Goal: Navigation & Orientation: Find specific page/section

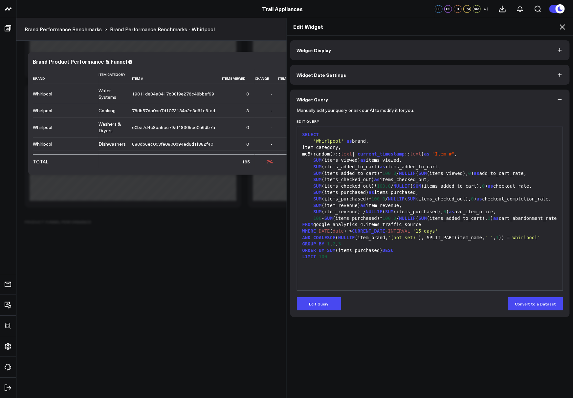
click at [562, 29] on icon at bounding box center [562, 27] width 8 height 8
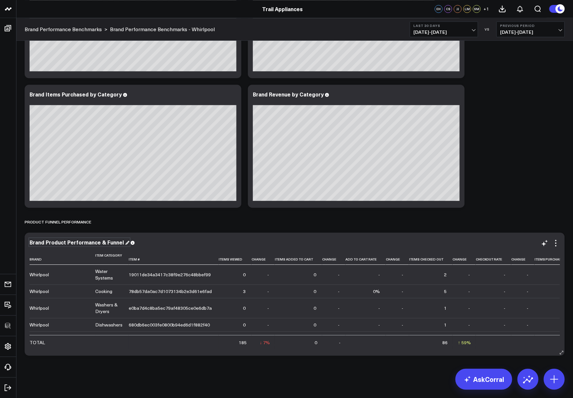
click at [81, 241] on div "Brand Product Performance & Funnel" at bounding box center [80, 242] width 100 height 7
copy div "Brand Product Performance & Funnel"
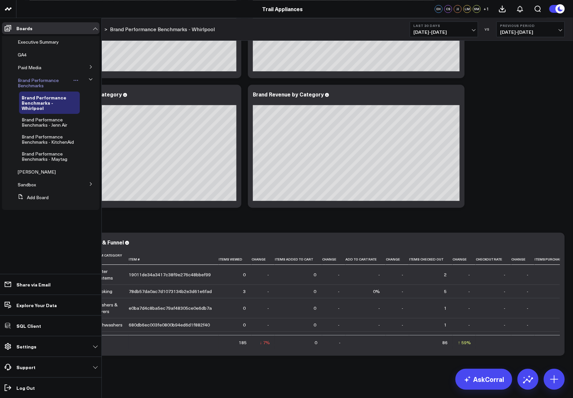
click at [26, 84] on span "Brand Performance Benchmarks" at bounding box center [38, 82] width 41 height 11
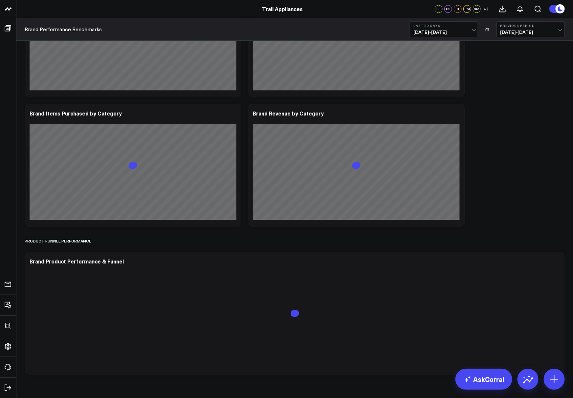
scroll to position [693, 0]
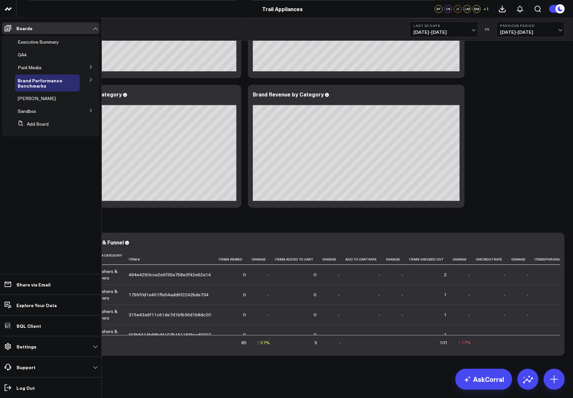
click at [89, 79] on icon at bounding box center [91, 80] width 4 height 4
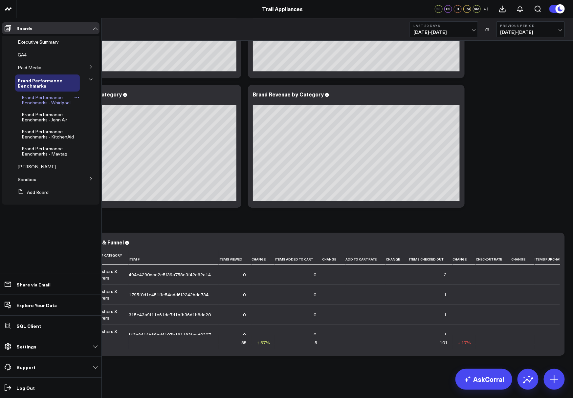
click at [41, 100] on span "Brand Performance Benchmarks - Whirlpool" at bounding box center [46, 99] width 49 height 11
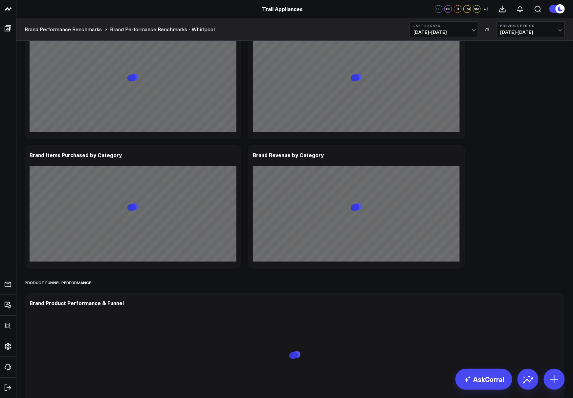
scroll to position [693, 0]
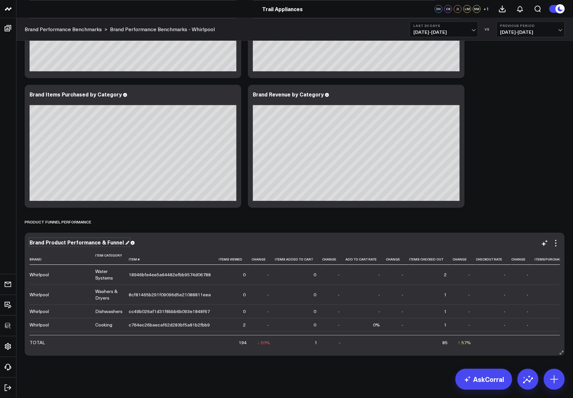
click at [63, 242] on div "Brand Product Performance & Funnel" at bounding box center [80, 242] width 100 height 7
copy div "Brand Product Performance & Funnel"
click at [558, 240] on icon at bounding box center [556, 243] width 8 height 8
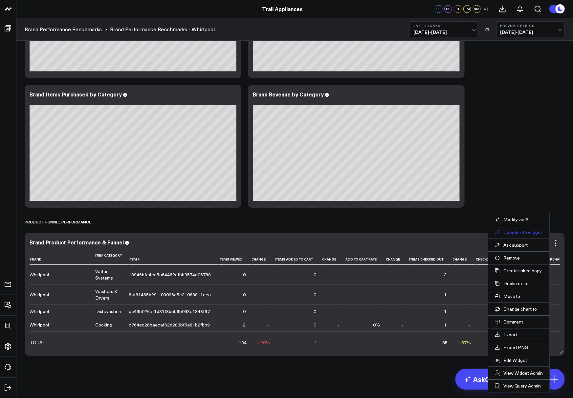
click at [521, 231] on button "Copy link to widget" at bounding box center [519, 232] width 48 height 6
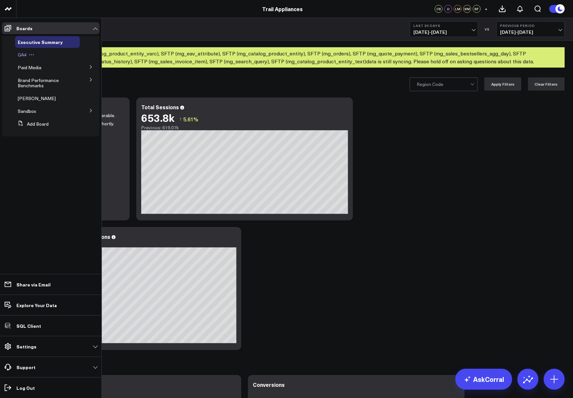
click at [25, 56] on span "GA4" at bounding box center [22, 55] width 9 height 6
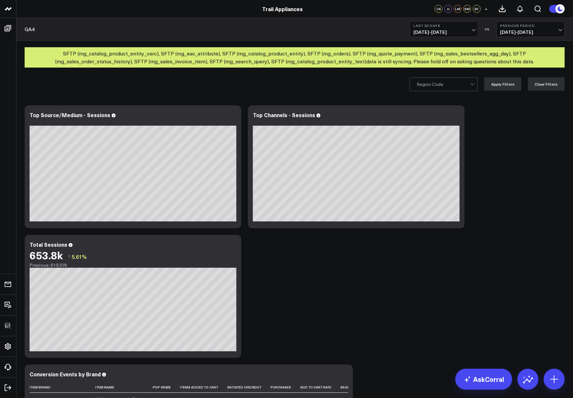
click at [435, 89] on div at bounding box center [442, 84] width 53 height 13
